Goal: Navigation & Orientation: Find specific page/section

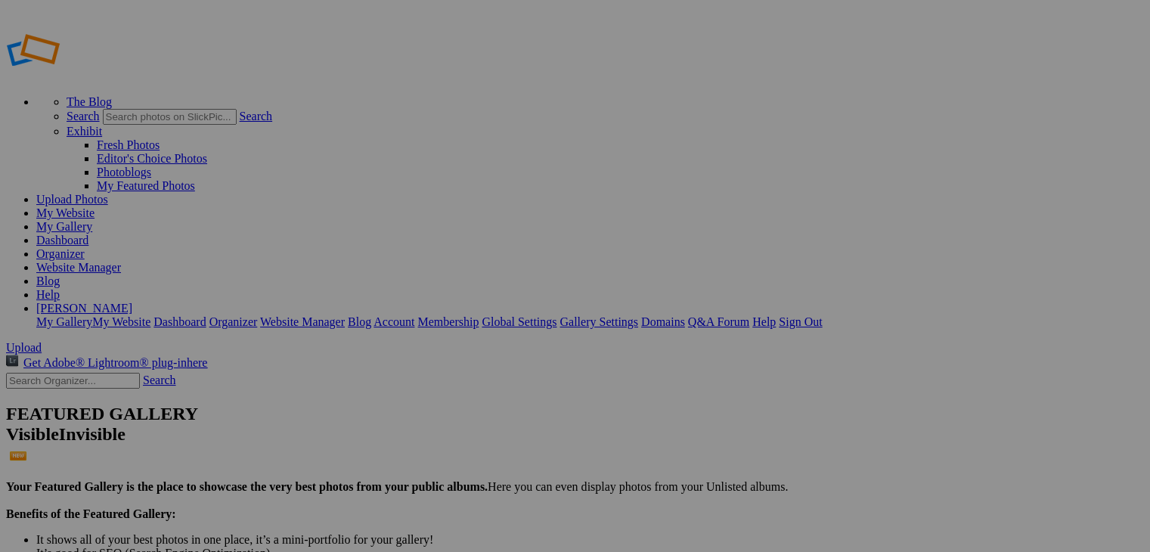
drag, startPoint x: 472, startPoint y: 319, endPoint x: 384, endPoint y: 393, distance: 114.8
click at [95, 206] on link "My Website" at bounding box center [65, 212] width 58 height 13
